Goal: Entertainment & Leisure: Consume media (video, audio)

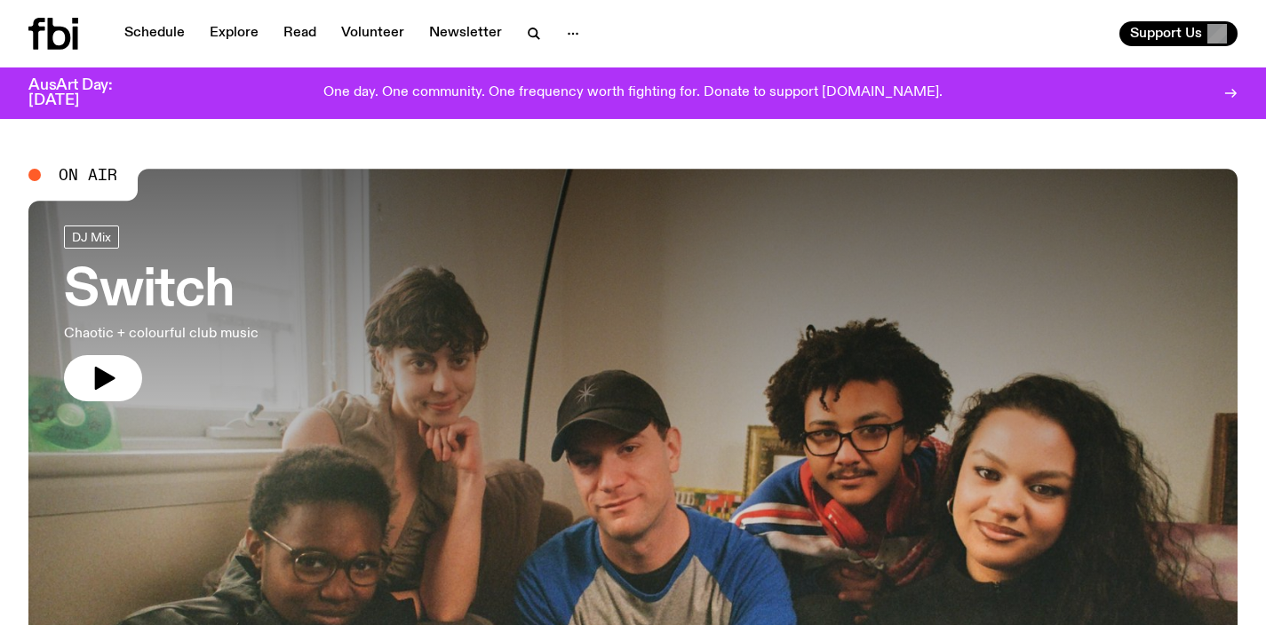
click at [180, 279] on h3 "Switch" at bounding box center [161, 291] width 195 height 50
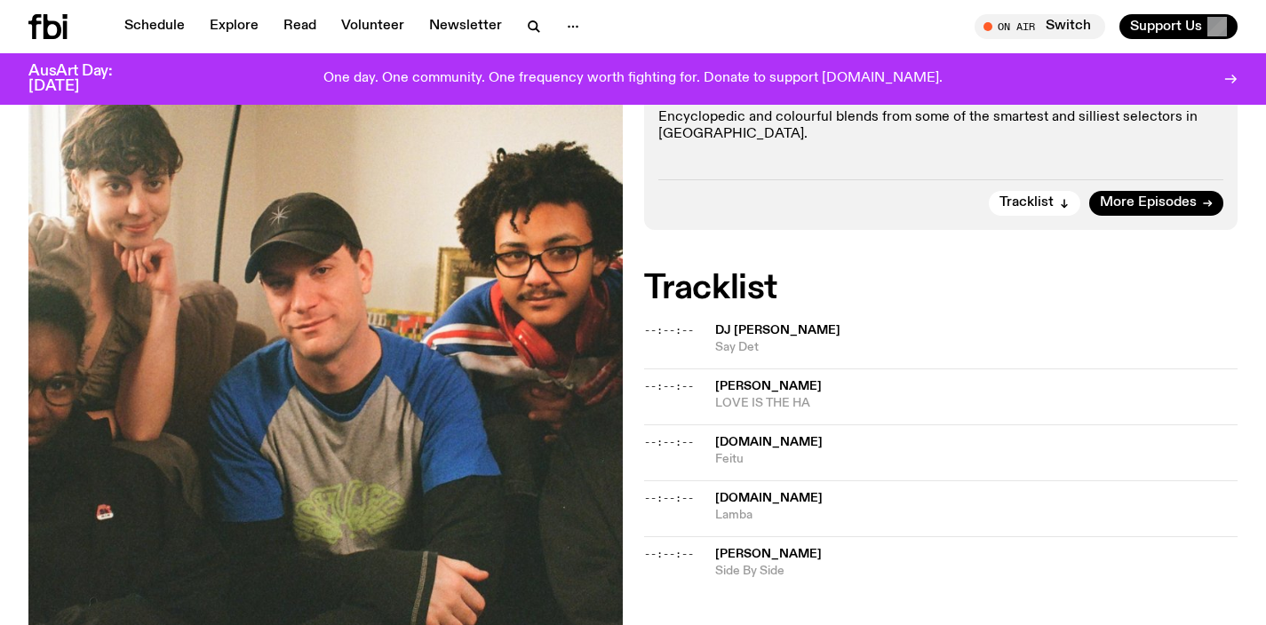
scroll to position [406, 0]
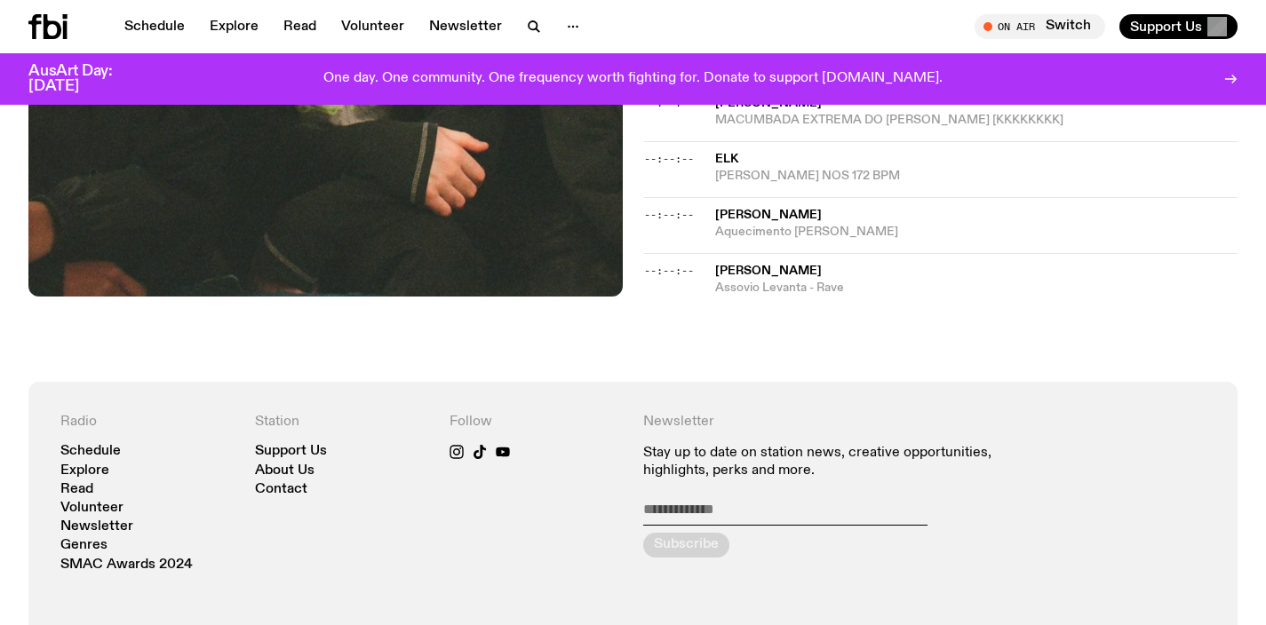
scroll to position [567, 0]
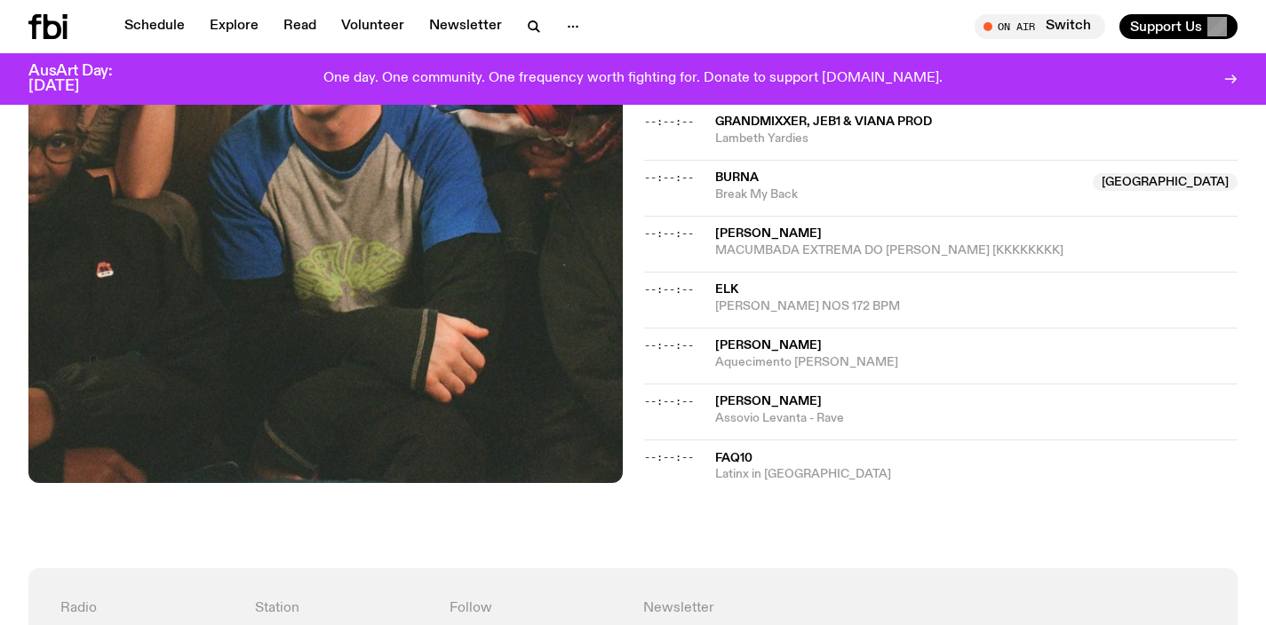
scroll to position [518, 0]
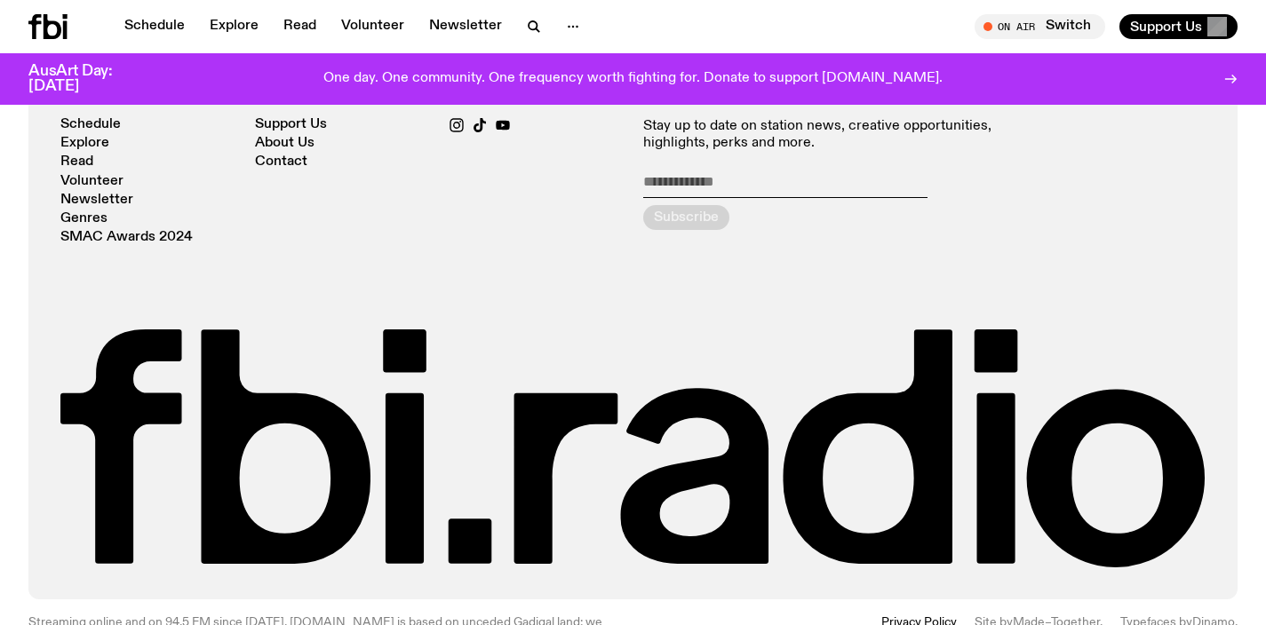
scroll to position [2139, 0]
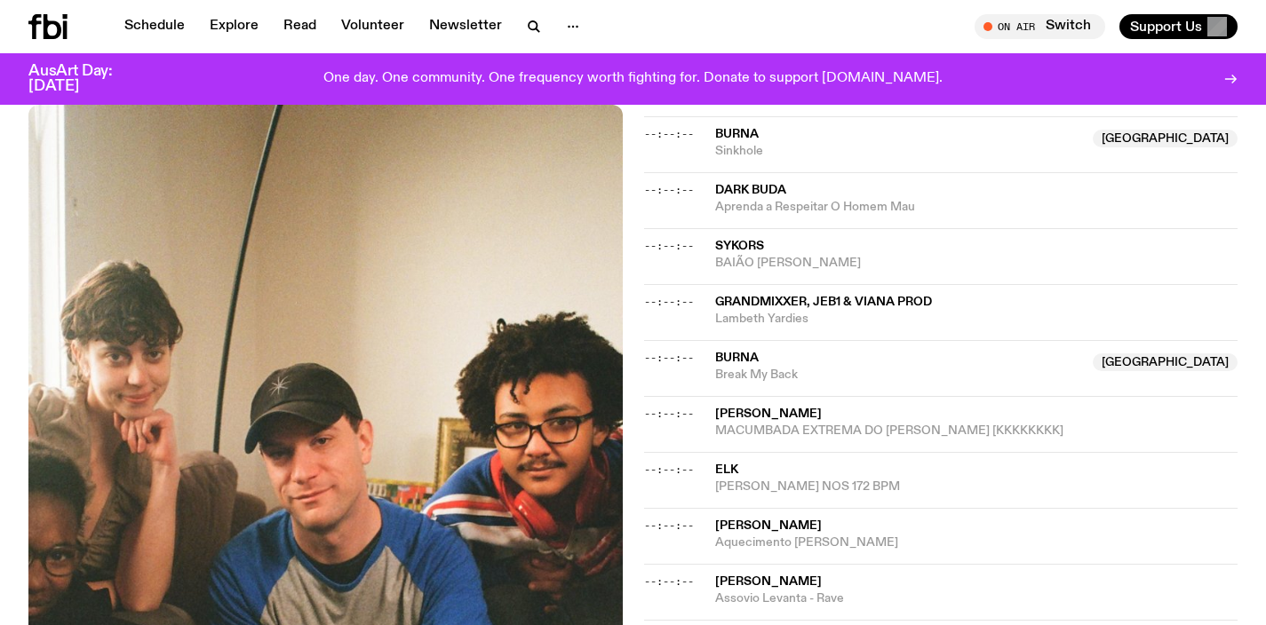
scroll to position [616, 0]
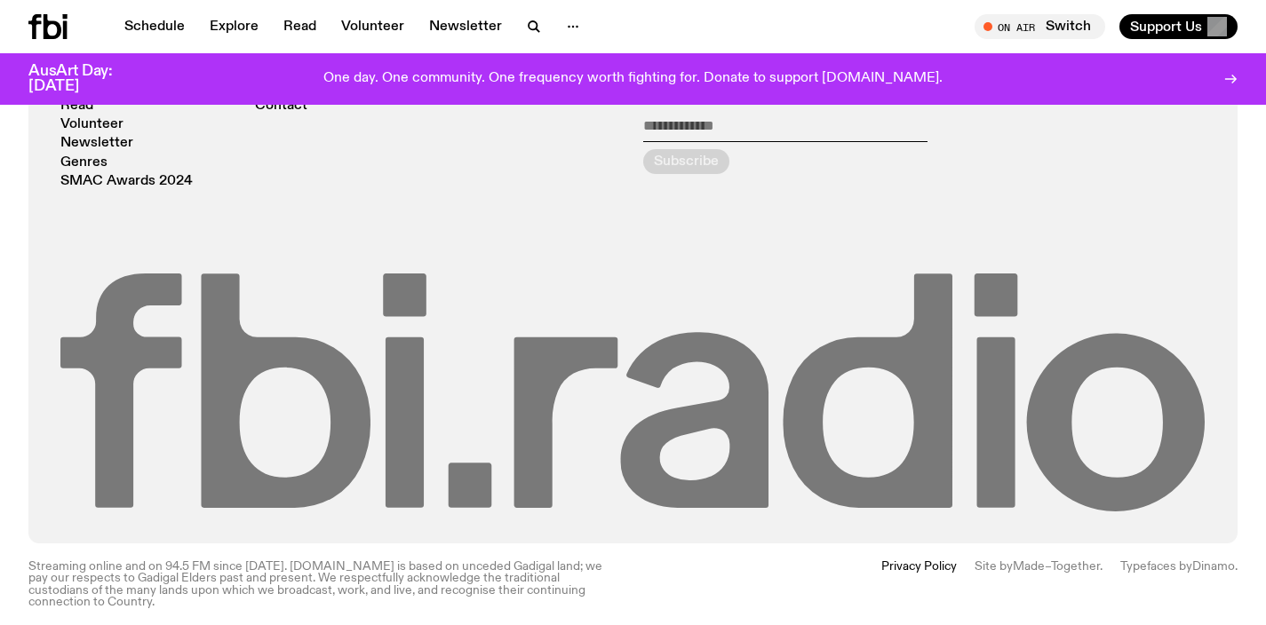
scroll to position [2527, 0]
